Goal: Communication & Community: Answer question/provide support

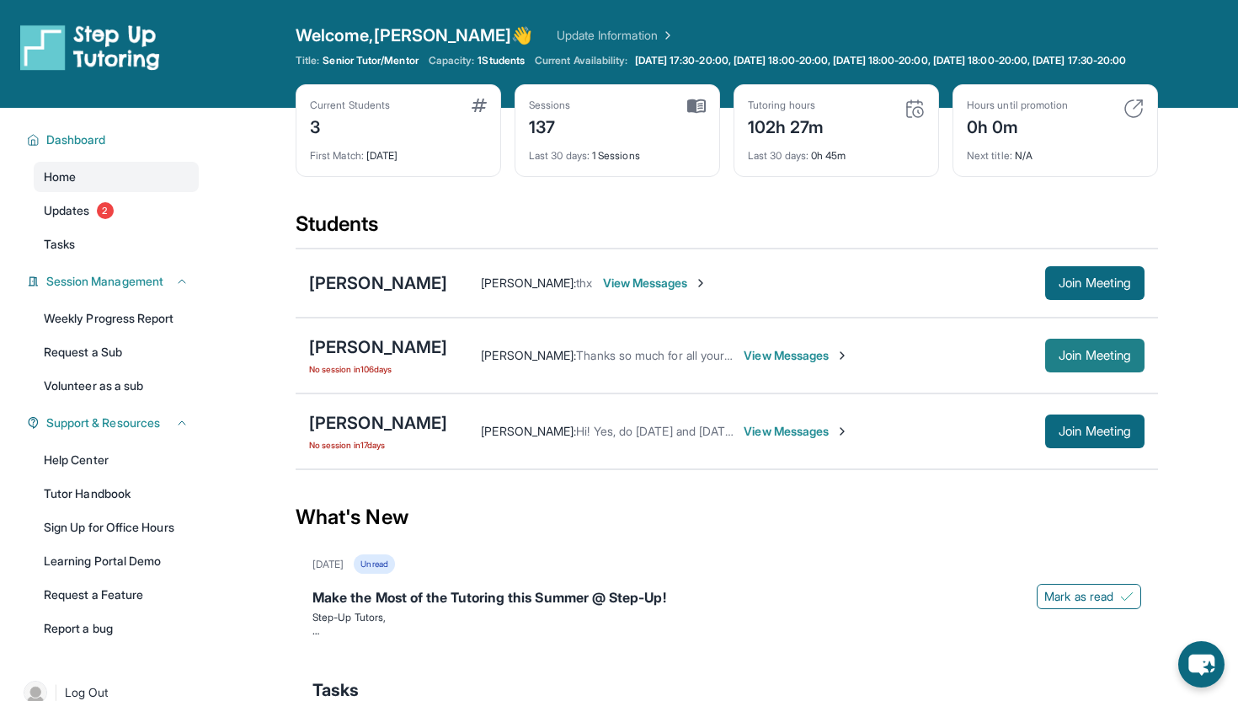
click at [1078, 361] on span "Join Meeting" at bounding box center [1095, 355] width 72 height 10
click at [761, 364] on span "View Messages" at bounding box center [796, 355] width 105 height 17
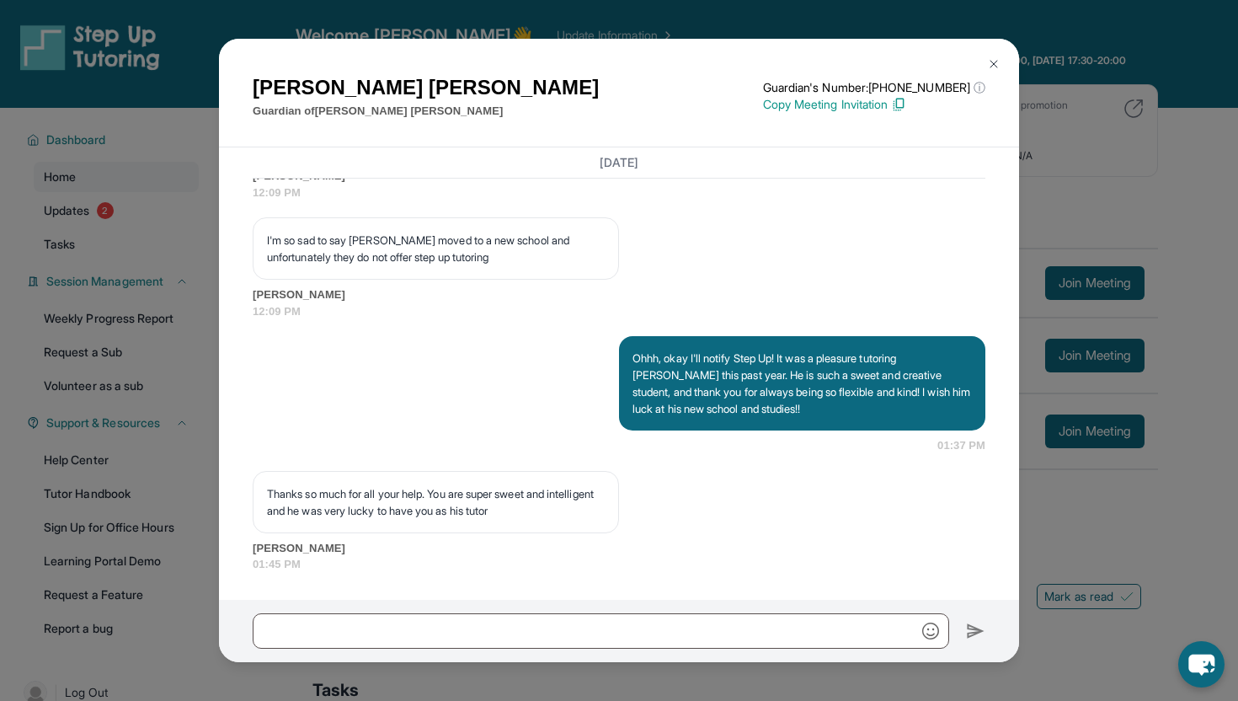
scroll to position [34425, 0]
click at [989, 67] on img at bounding box center [993, 63] width 13 height 13
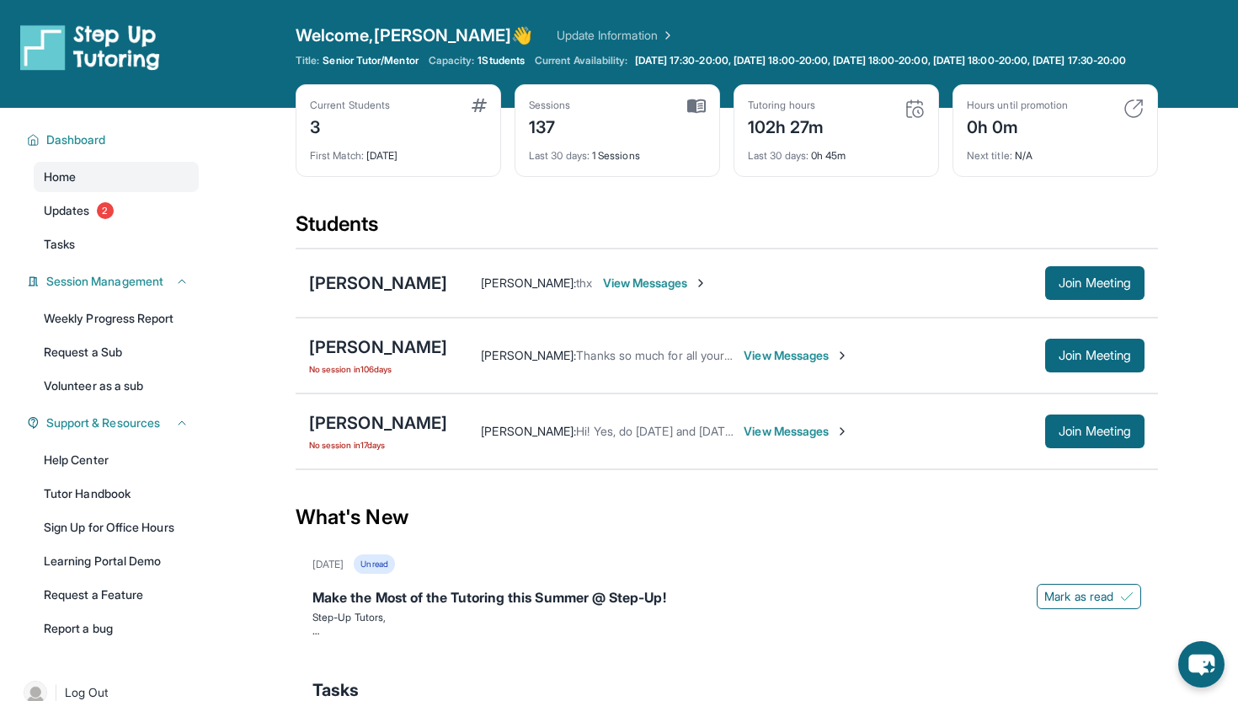
click at [366, 376] on span "No session [DATE]" at bounding box center [378, 368] width 138 height 13
click at [368, 359] on div "[PERSON_NAME]" at bounding box center [378, 347] width 138 height 24
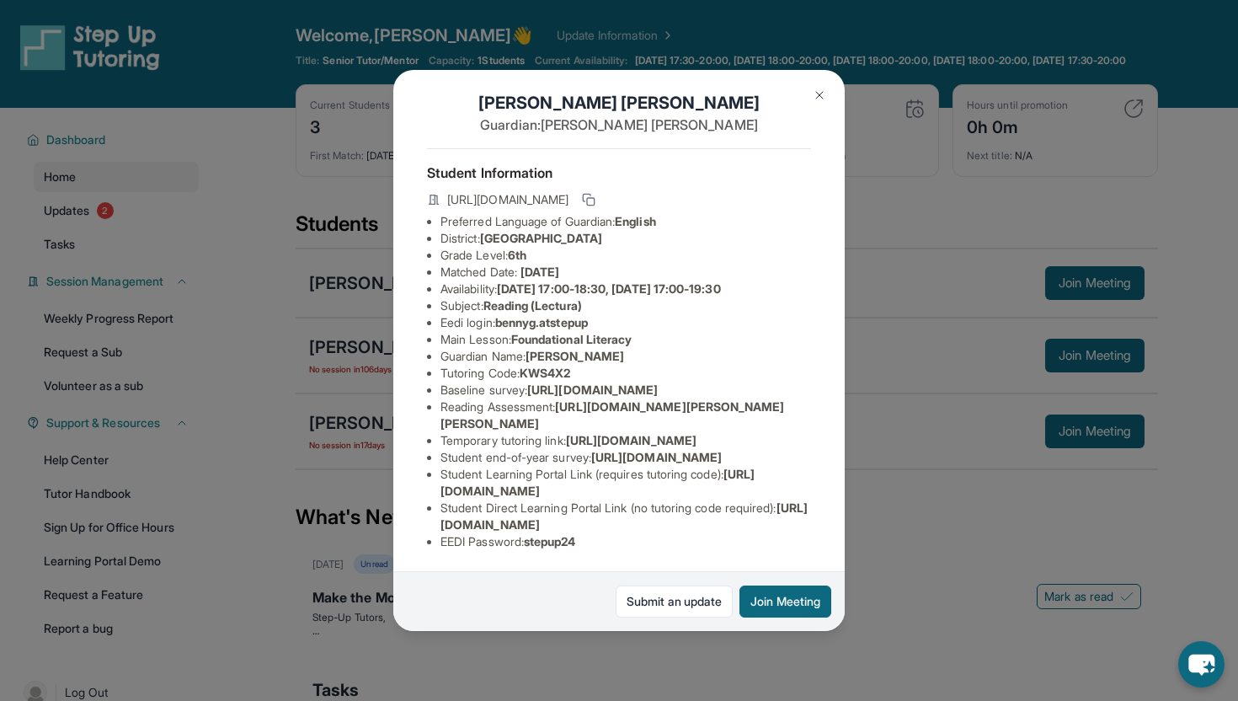
scroll to position [27, 0]
click at [595, 198] on rect at bounding box center [591, 202] width 8 height 8
drag, startPoint x: 441, startPoint y: 428, endPoint x: 613, endPoint y: 452, distance: 173.6
click at [613, 449] on li "Temporary tutoring link : [URL][DOMAIN_NAME]" at bounding box center [626, 440] width 371 height 17
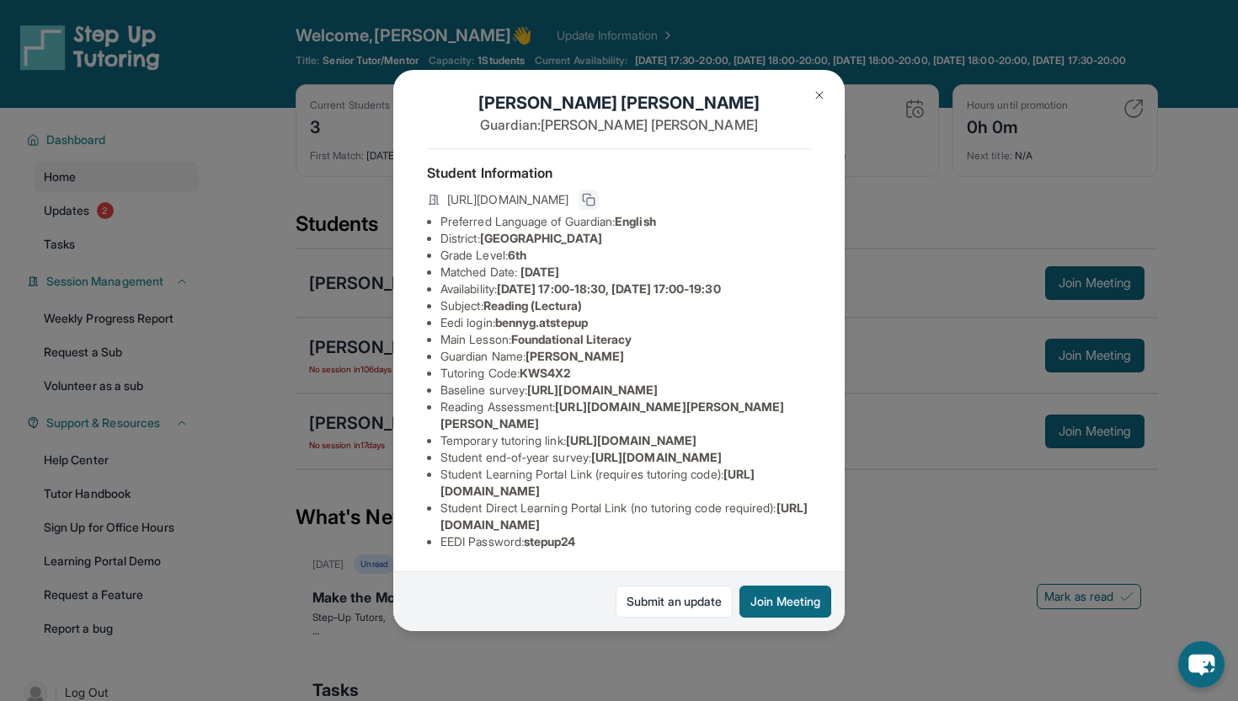
copy span "[URL][DOMAIN_NAME]"
click at [526, 398] on li "Reading Assessment : [URL][DOMAIN_NAME][PERSON_NAME][PERSON_NAME]" at bounding box center [626, 415] width 371 height 34
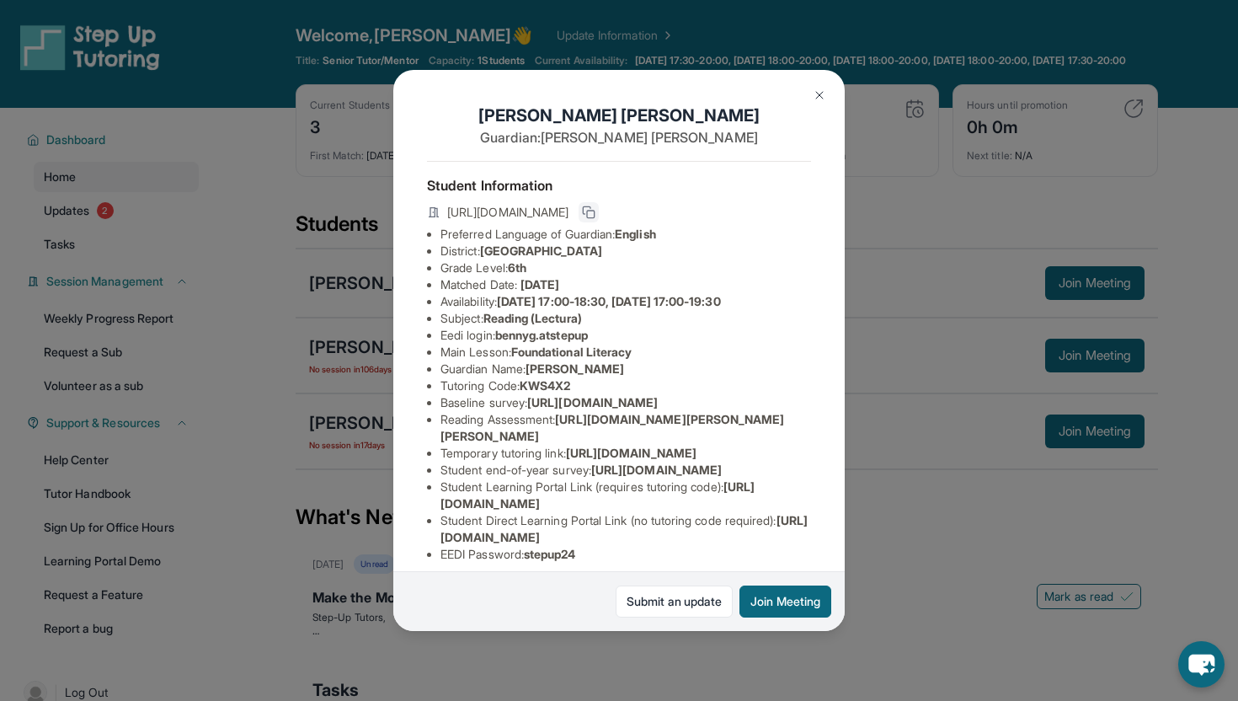
click at [596, 206] on icon at bounding box center [588, 212] width 13 height 13
